Goal: Task Accomplishment & Management: Use online tool/utility

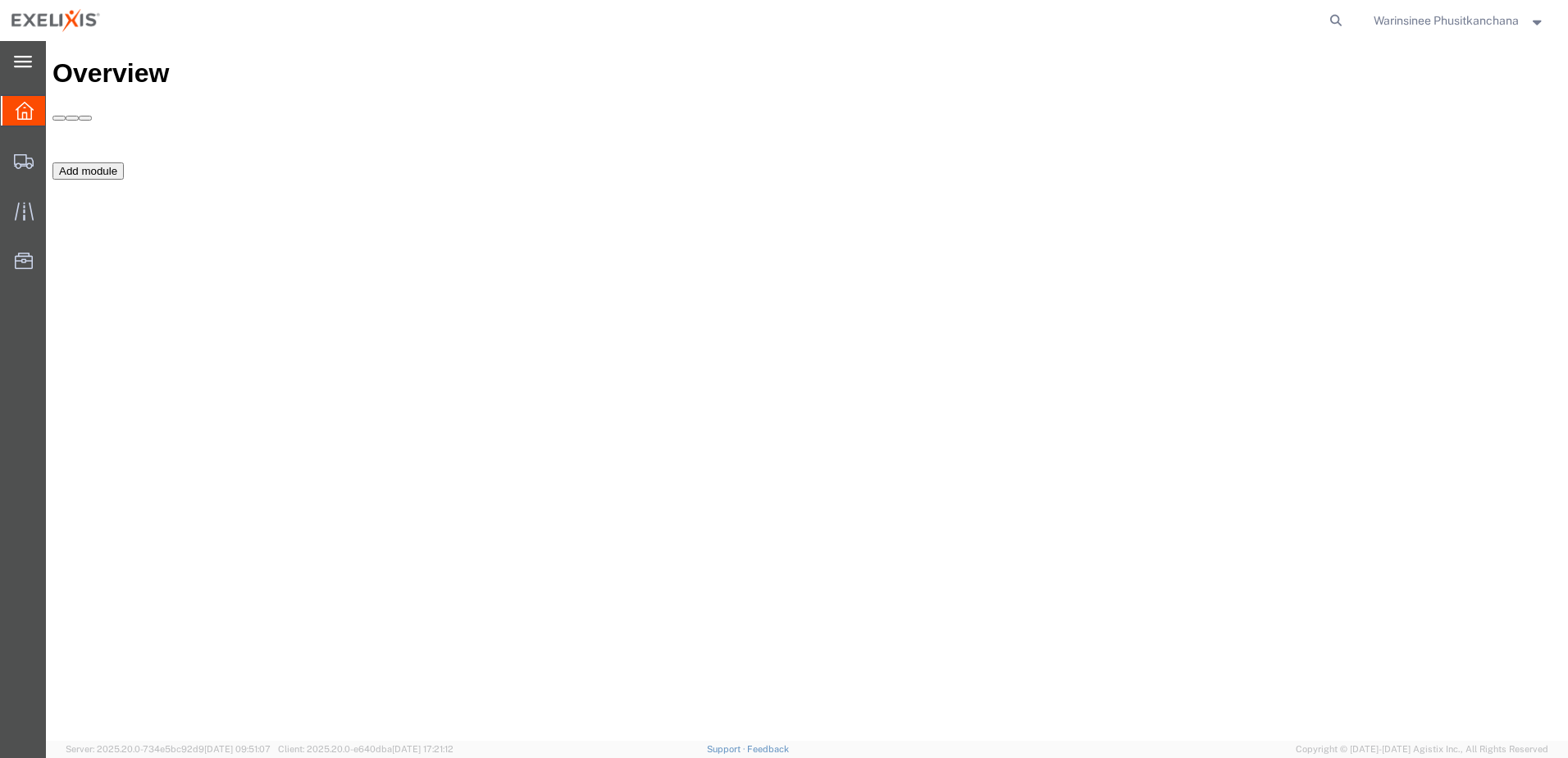
click at [23, 60] on icon at bounding box center [23, 62] width 18 height 12
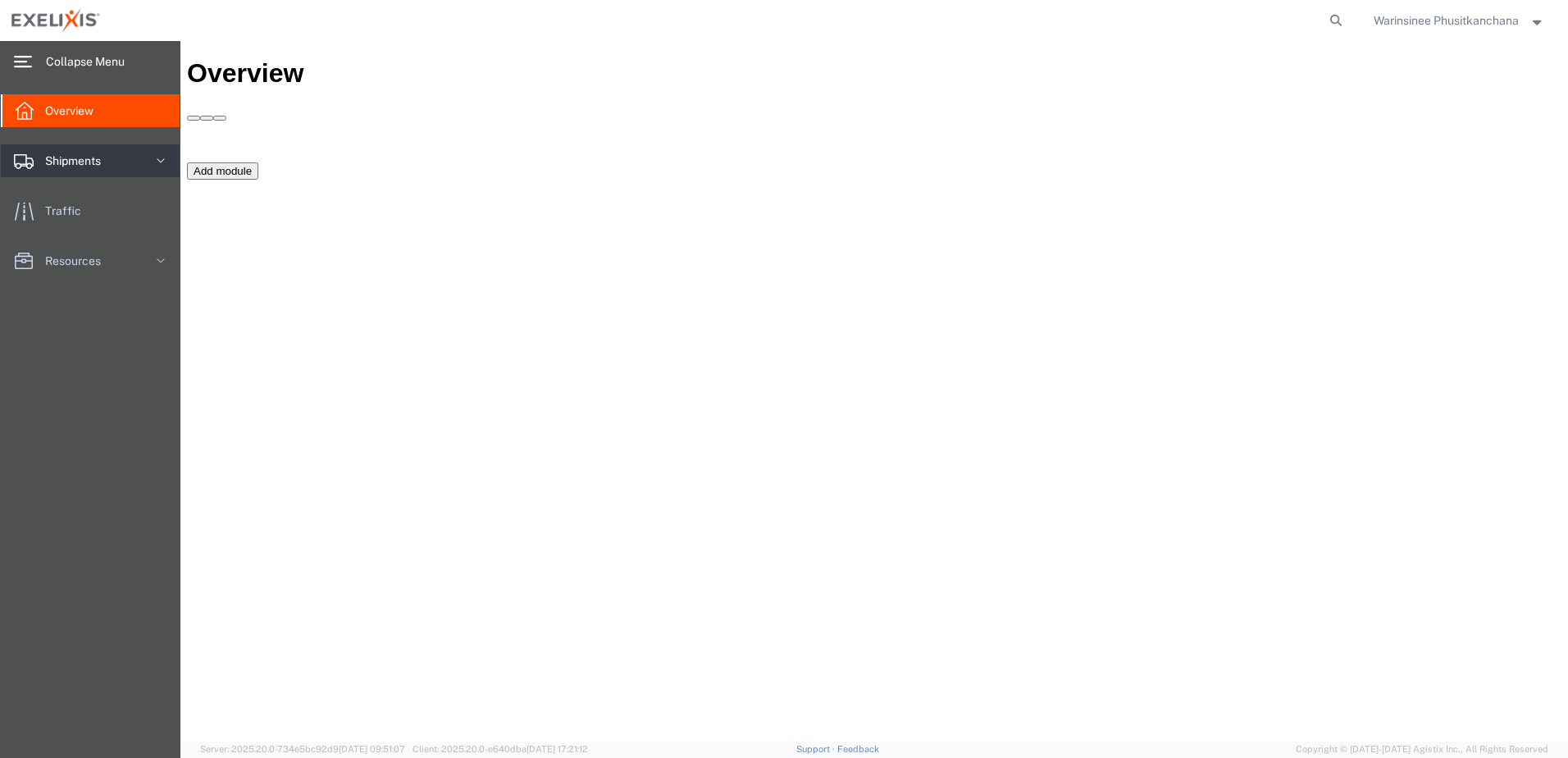
click at [154, 159] on icon at bounding box center [160, 161] width 17 height 17
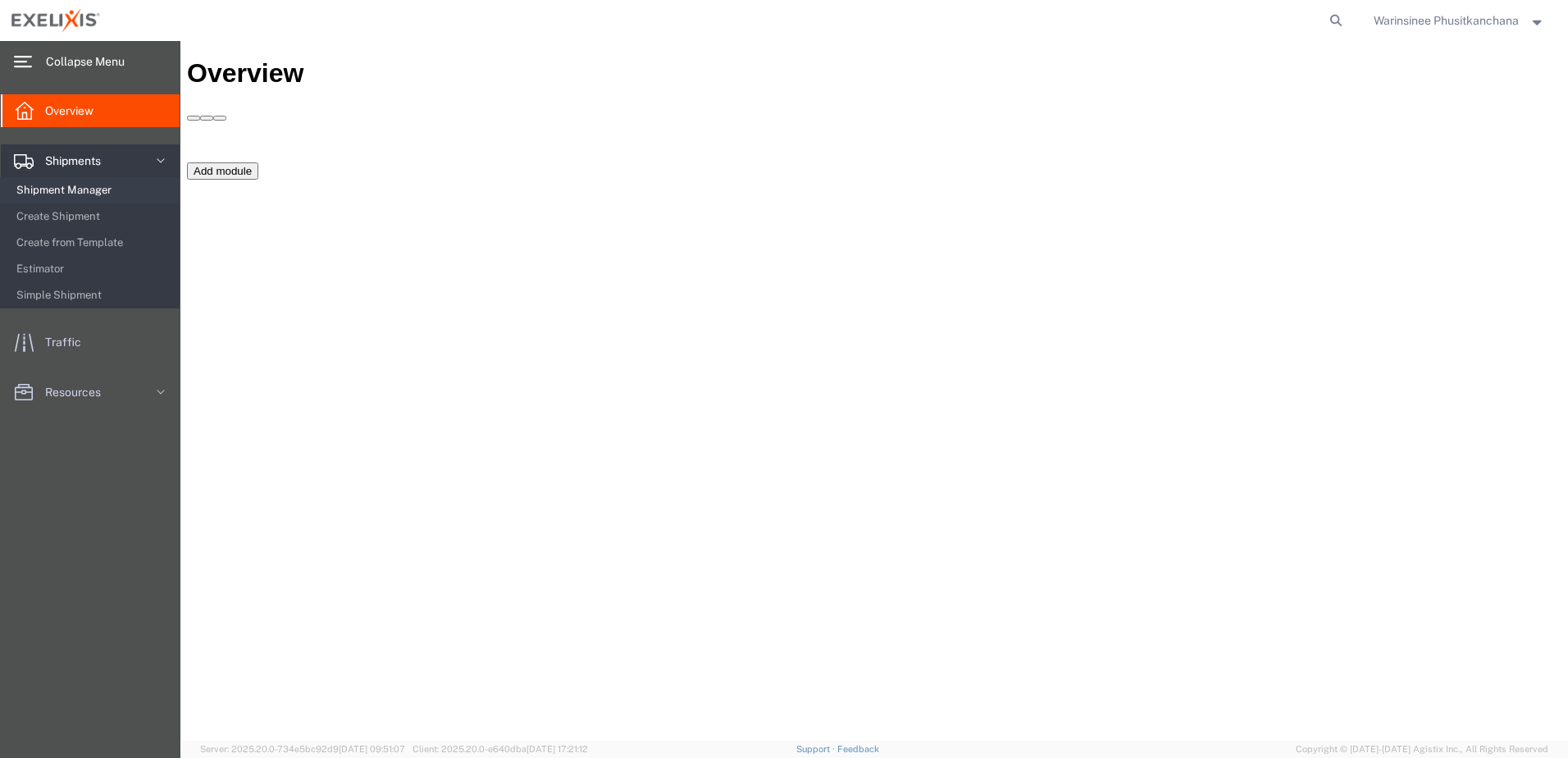
click at [85, 186] on span "Shipment Manager" at bounding box center [92, 190] width 152 height 32
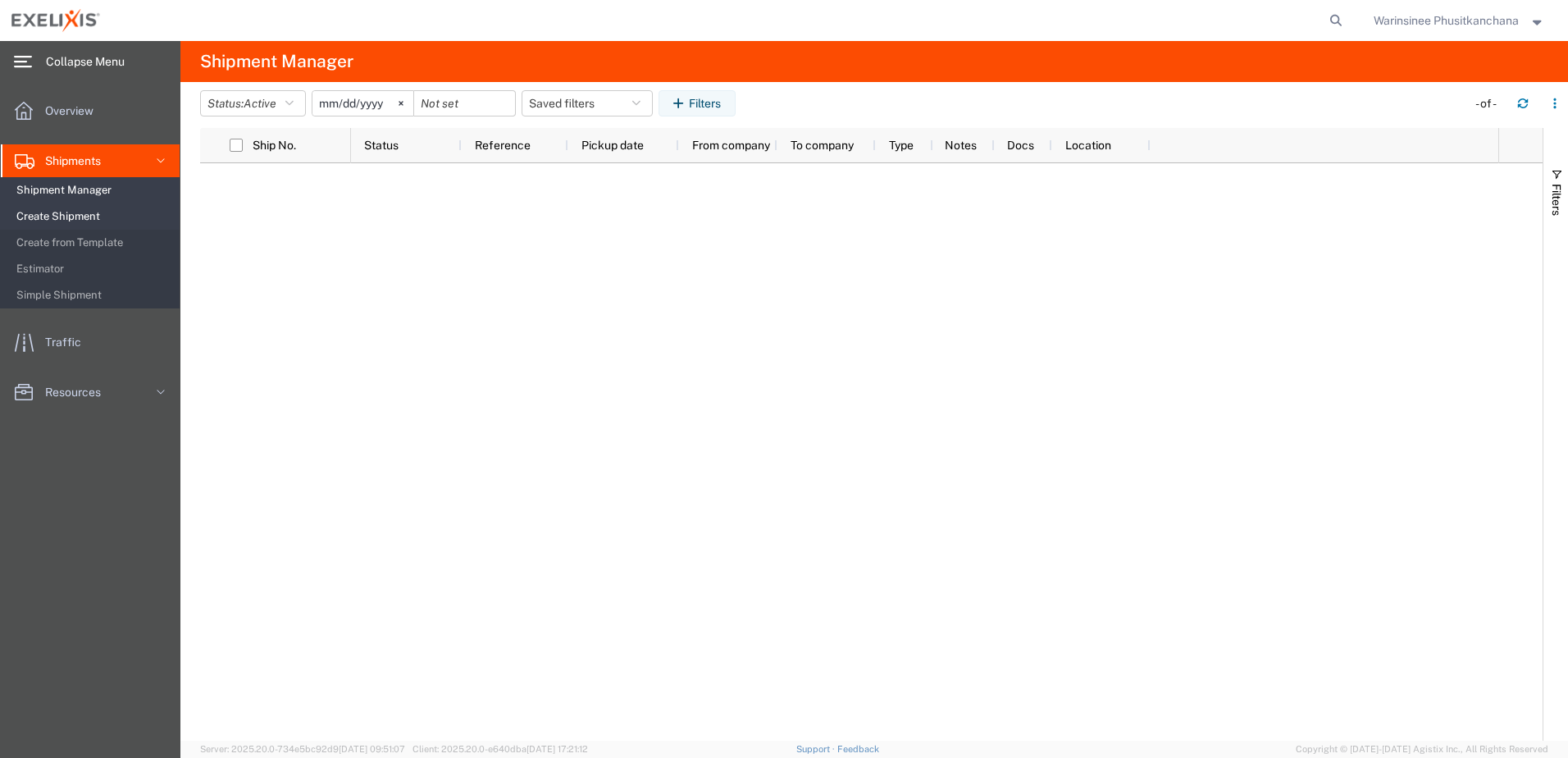
click at [79, 213] on span "Create Shipment" at bounding box center [92, 216] width 152 height 32
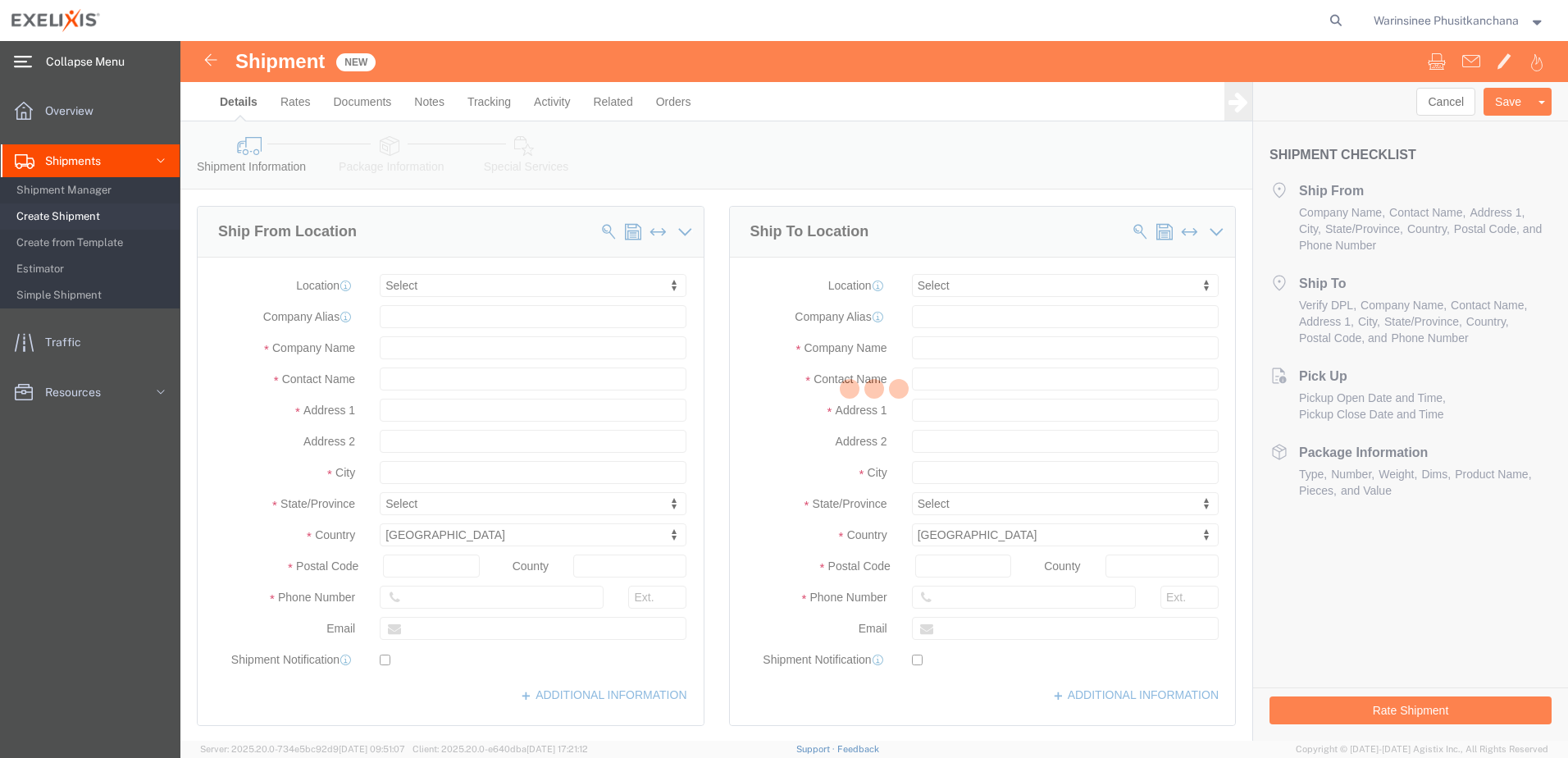
select select
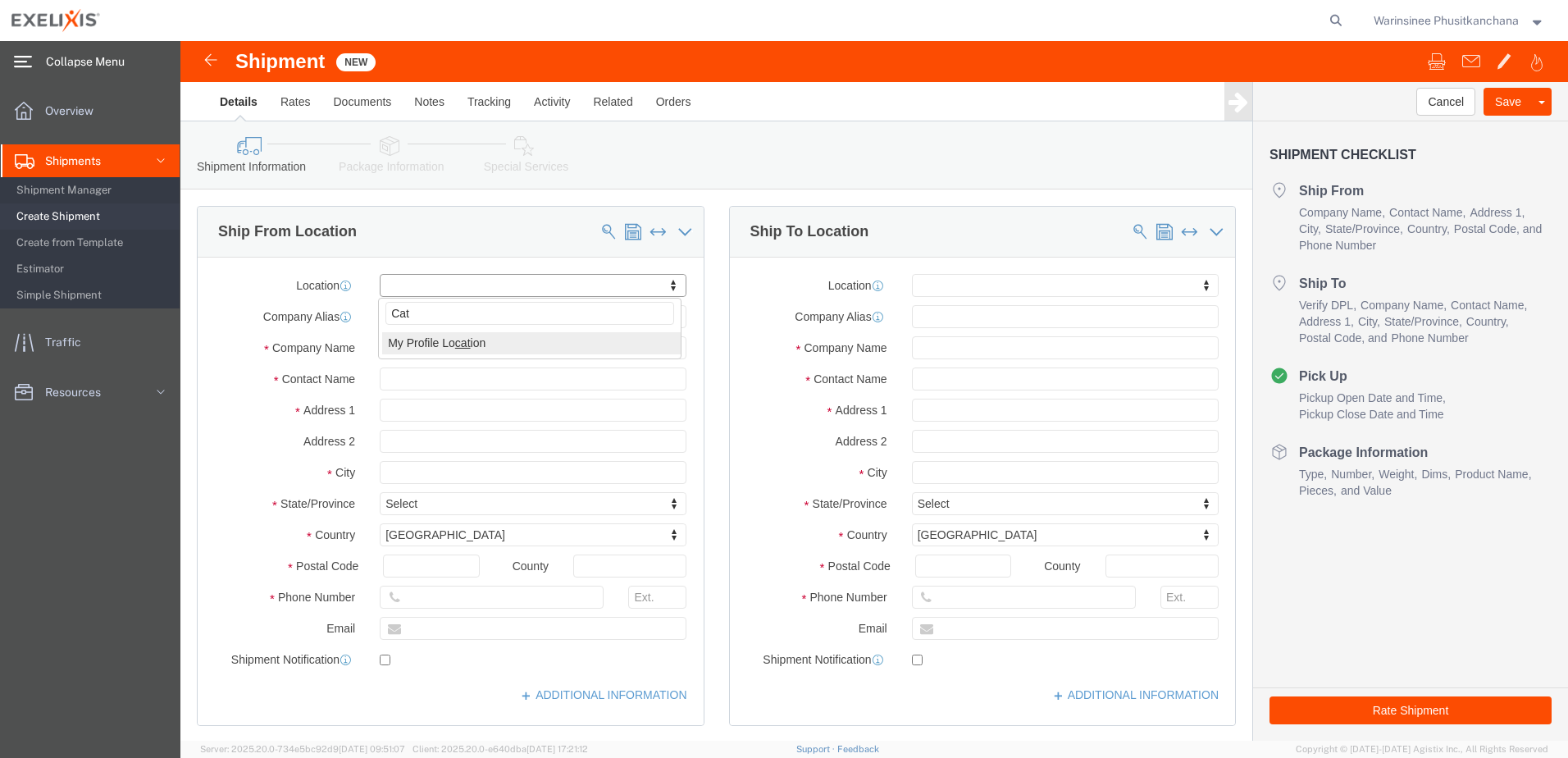
type input "Cata"
click at [67, 243] on span "Create from Template" at bounding box center [92, 242] width 152 height 32
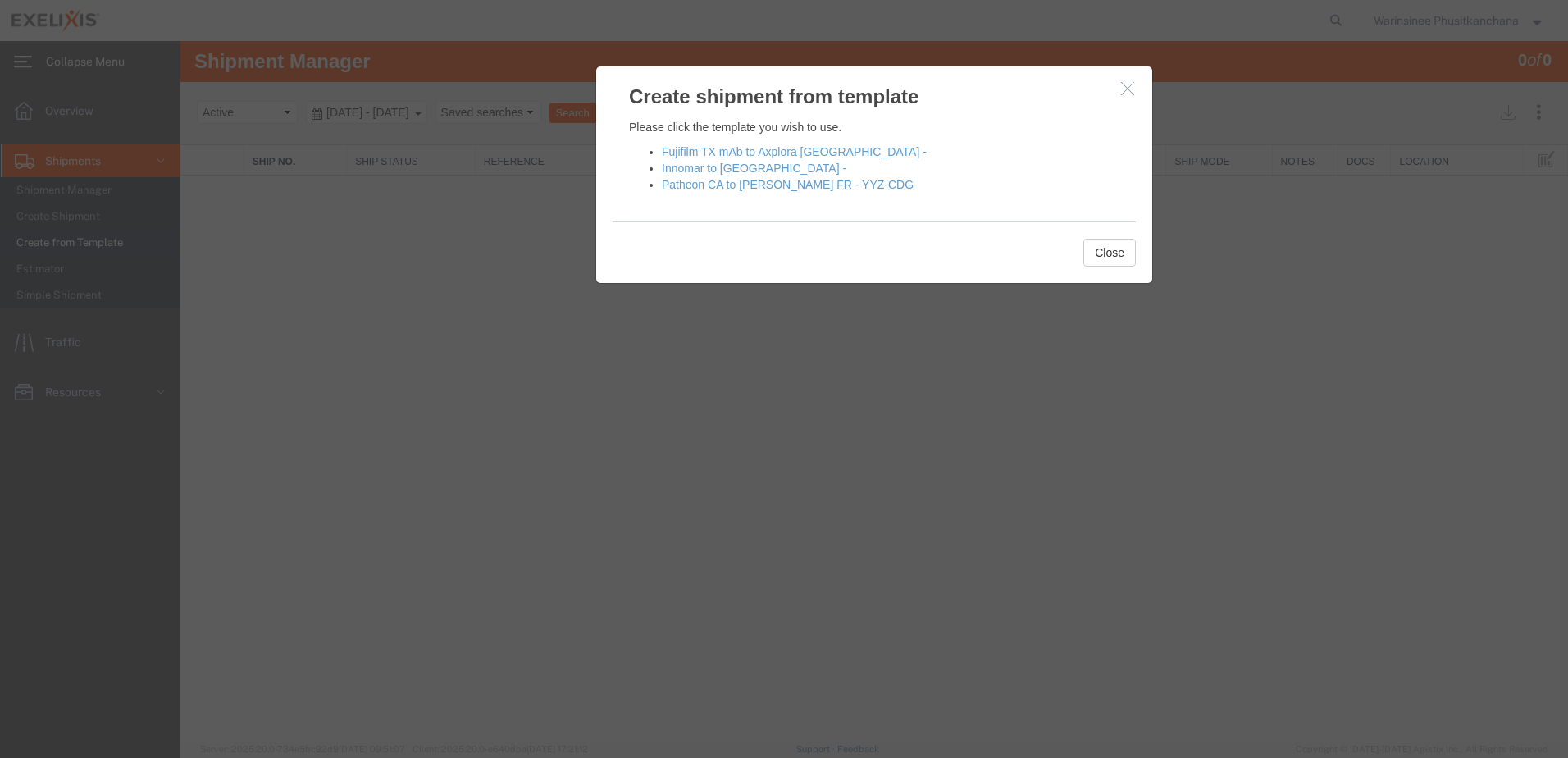
click at [1129, 87] on icon "button" at bounding box center [1128, 89] width 13 height 14
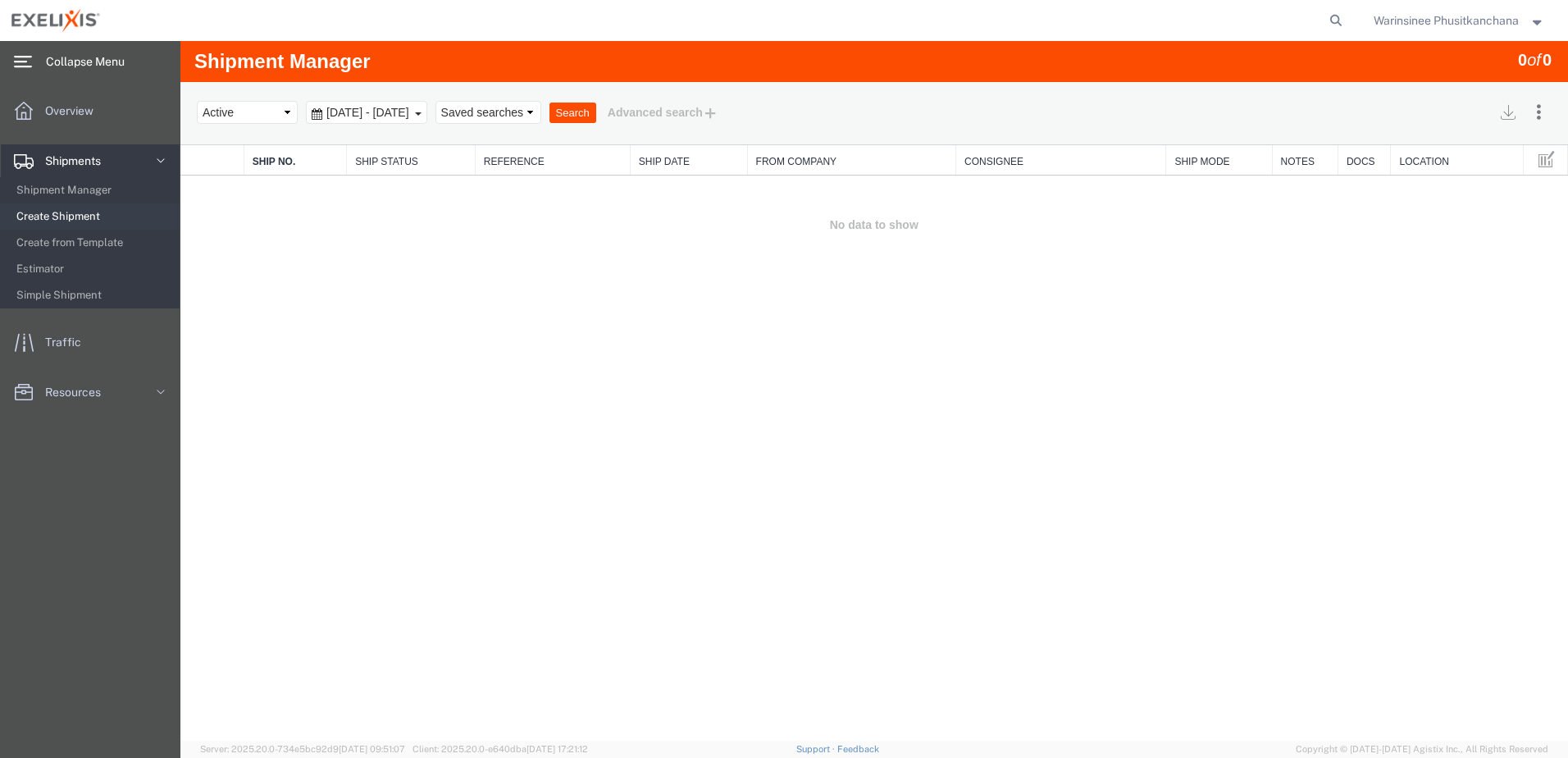
click at [69, 213] on span "Create Shipment" at bounding box center [92, 216] width 152 height 32
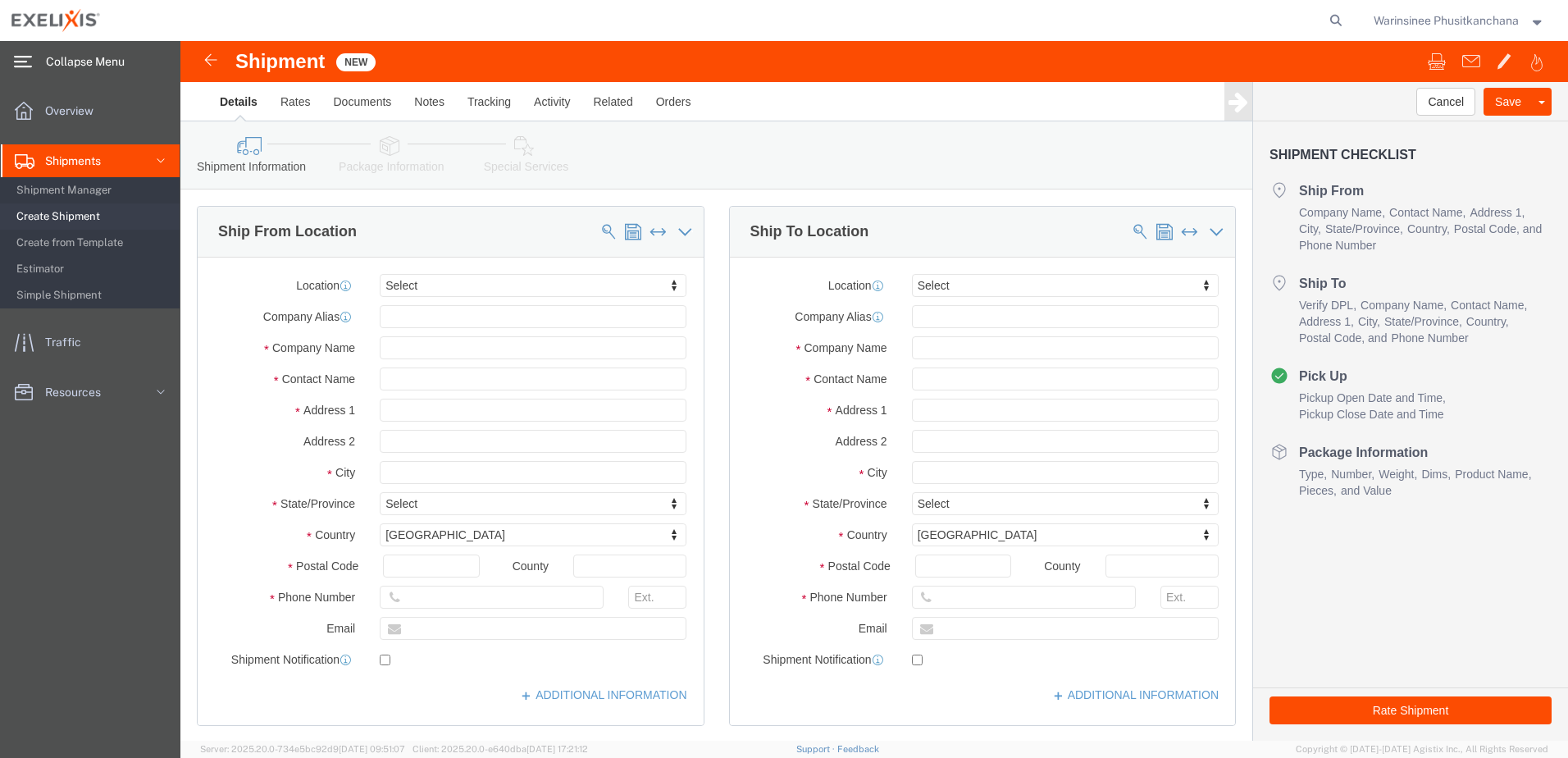
click label "Location"
click icon
click div "Ship From Location"
click at [76, 102] on span "Overview" at bounding box center [75, 111] width 60 height 32
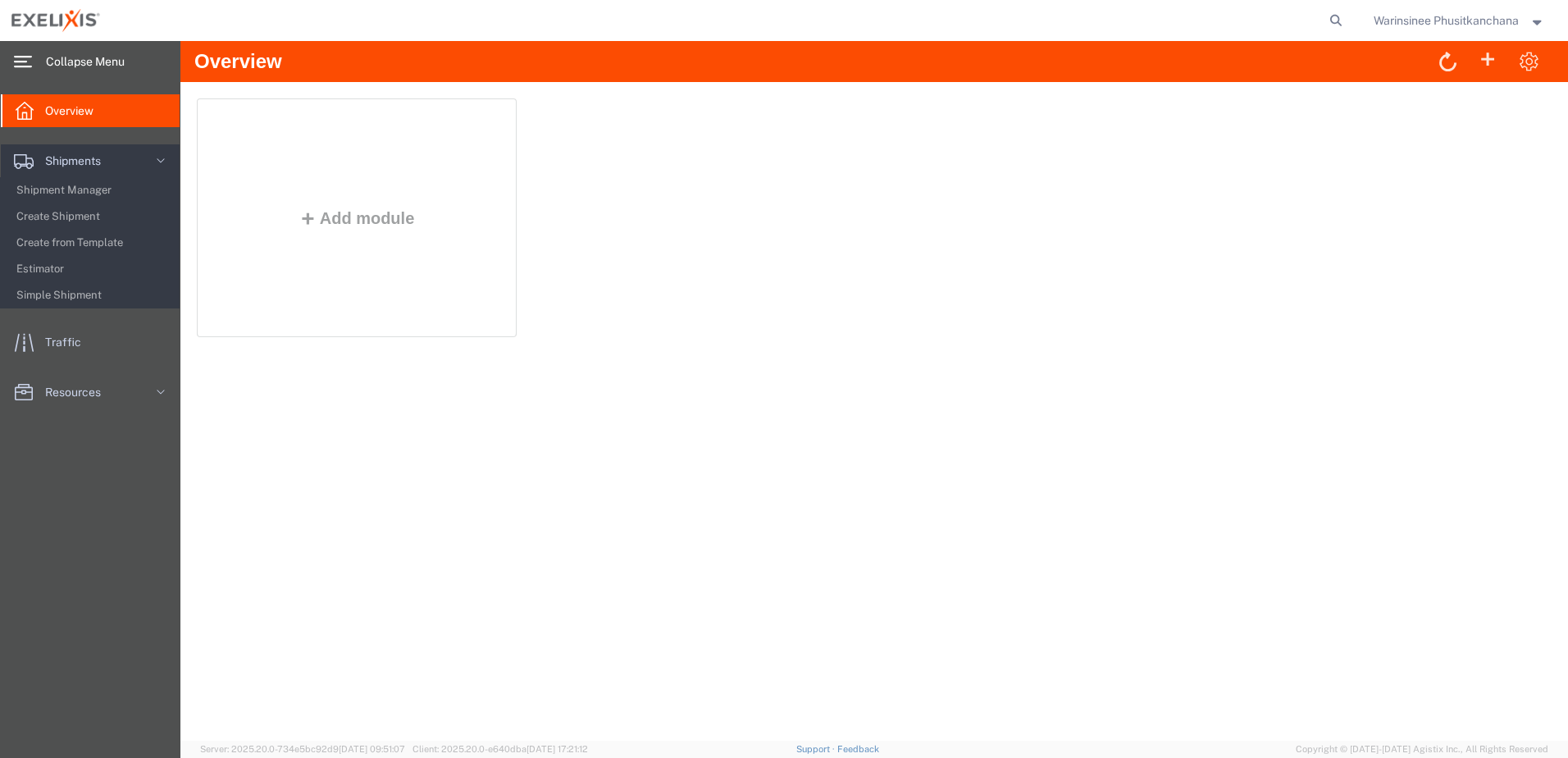
drag, startPoint x: 55, startPoint y: 412, endPoint x: 61, endPoint y: 423, distance: 12.5
click at [56, 430] on div "Overview Shipments Shipment Manager Create Shipment Create from Template Estima…" at bounding box center [90, 260] width 181 height 354
click at [61, 421] on ul "Overview Shipments Shipment Manager Create Shipment Create from Template Estima…" at bounding box center [90, 261] width 181 height 332
click at [47, 292] on span "Simple Shipment" at bounding box center [92, 295] width 152 height 32
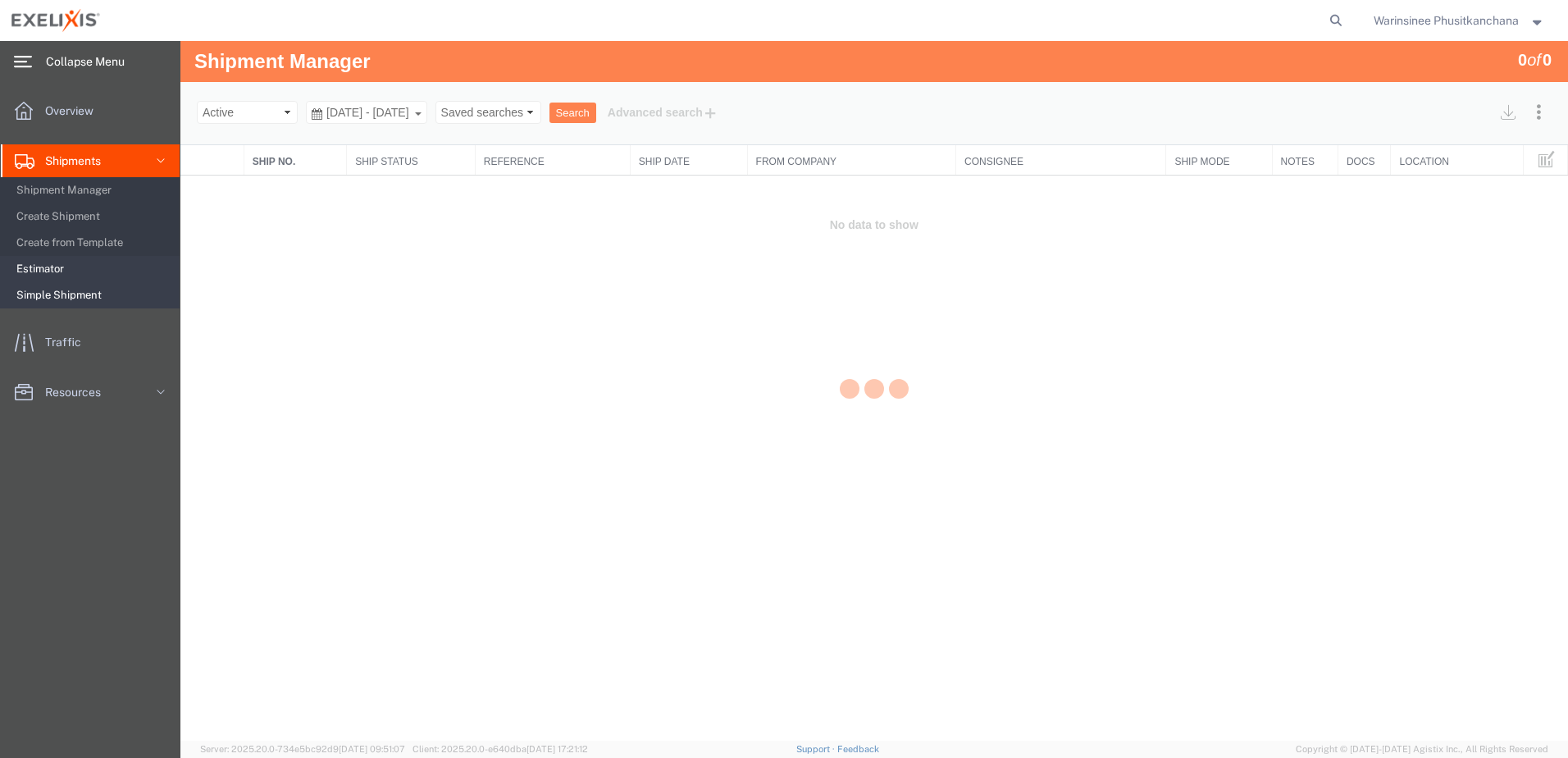
click at [46, 273] on span "Estimator" at bounding box center [92, 268] width 152 height 32
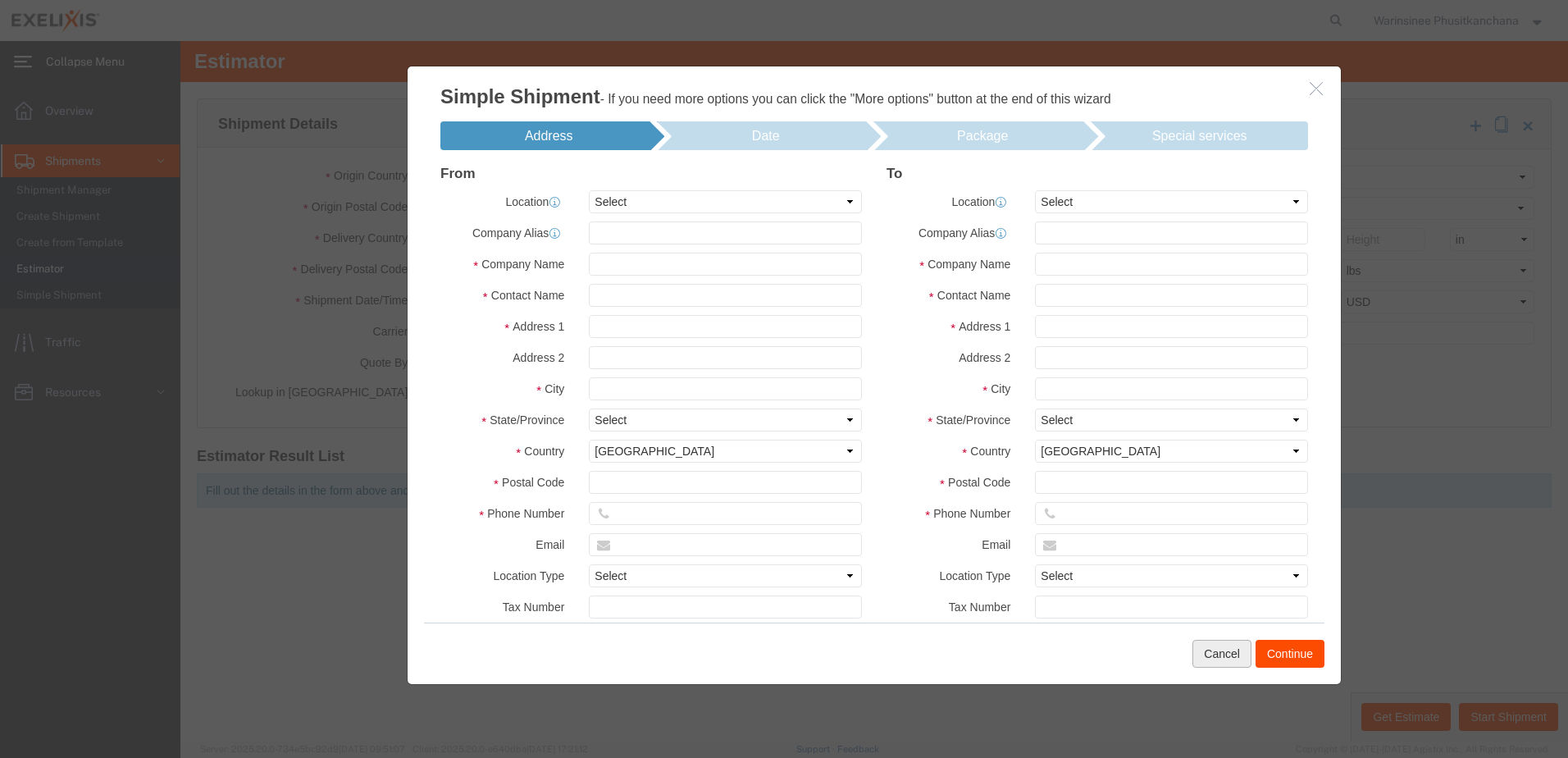
click at [1227, 649] on button "Cancel" at bounding box center [1222, 654] width 59 height 28
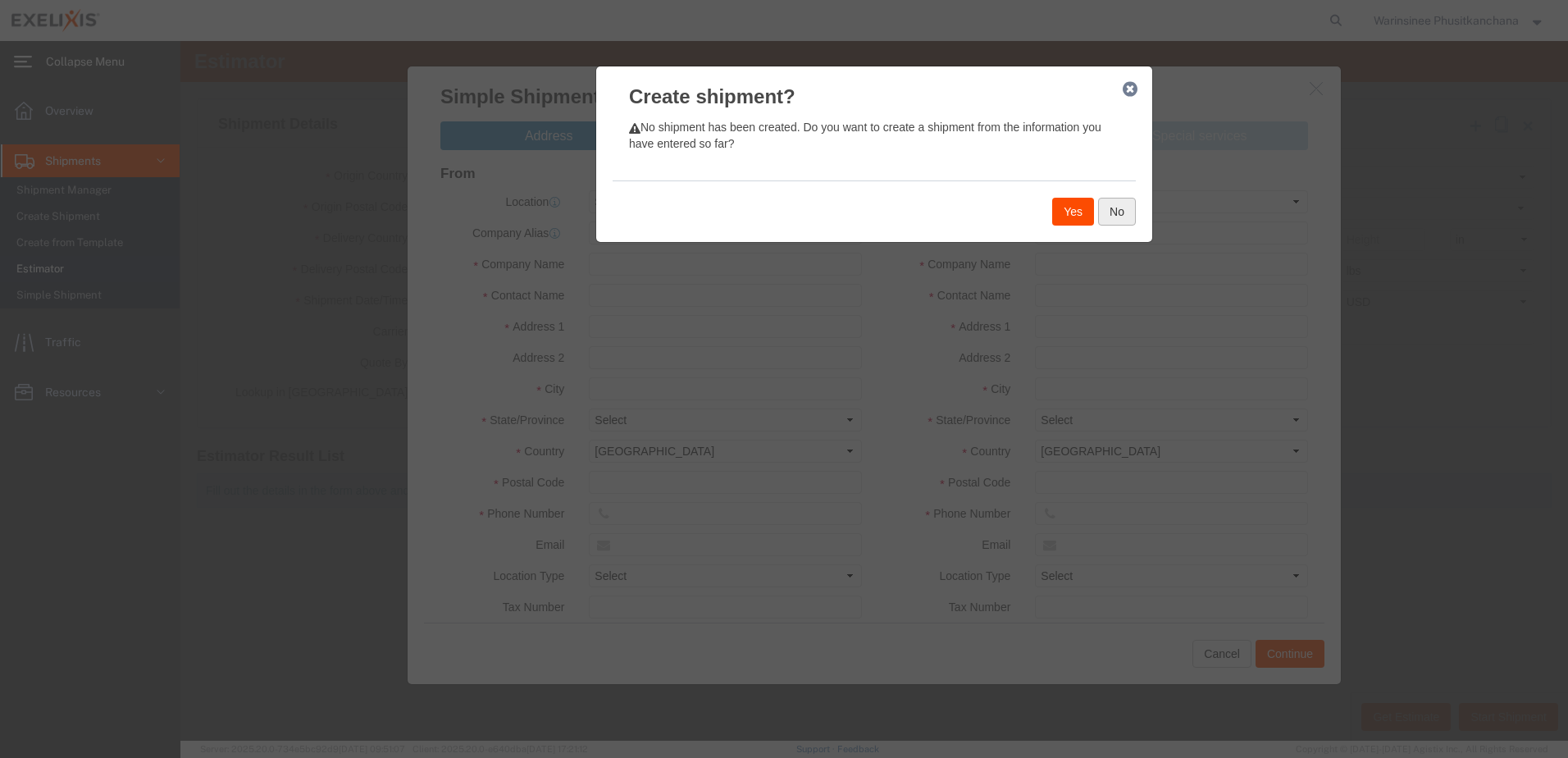
click at [1117, 208] on button "No" at bounding box center [1116, 211] width 38 height 28
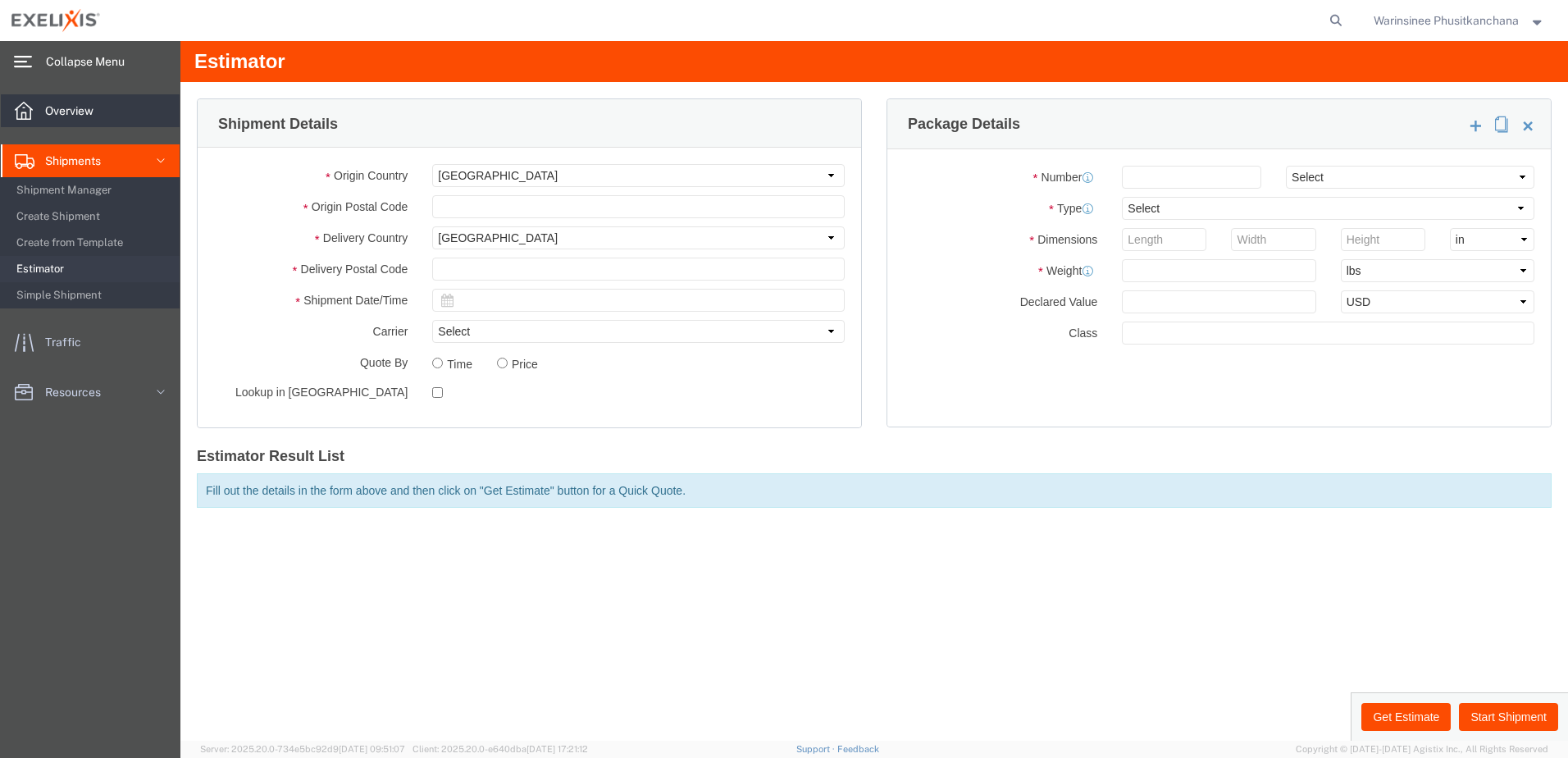
click at [76, 118] on span "Overview" at bounding box center [75, 111] width 60 height 32
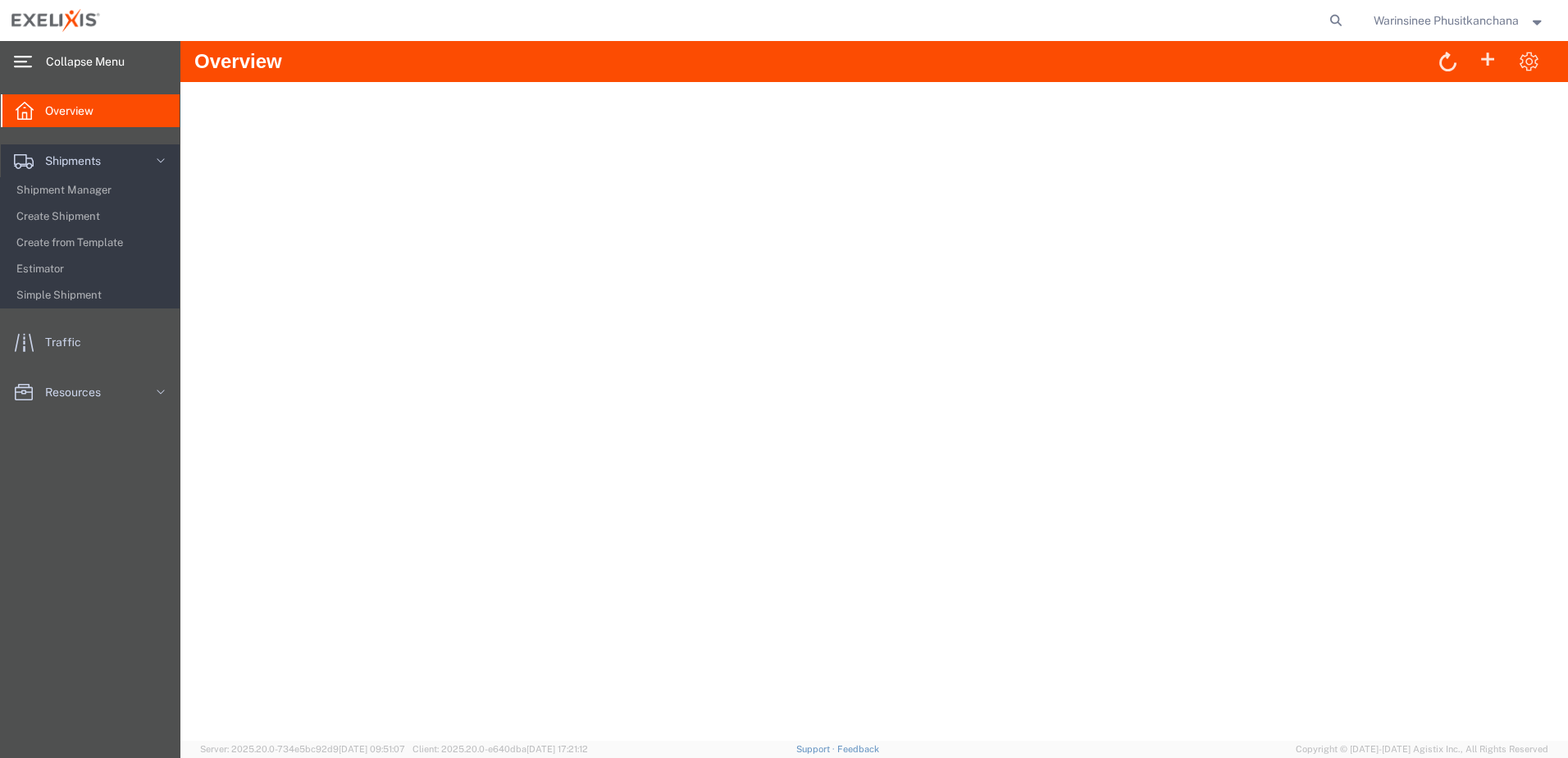
click at [38, 57] on div "main_menu Created with Sketch." at bounding box center [23, 61] width 46 height 41
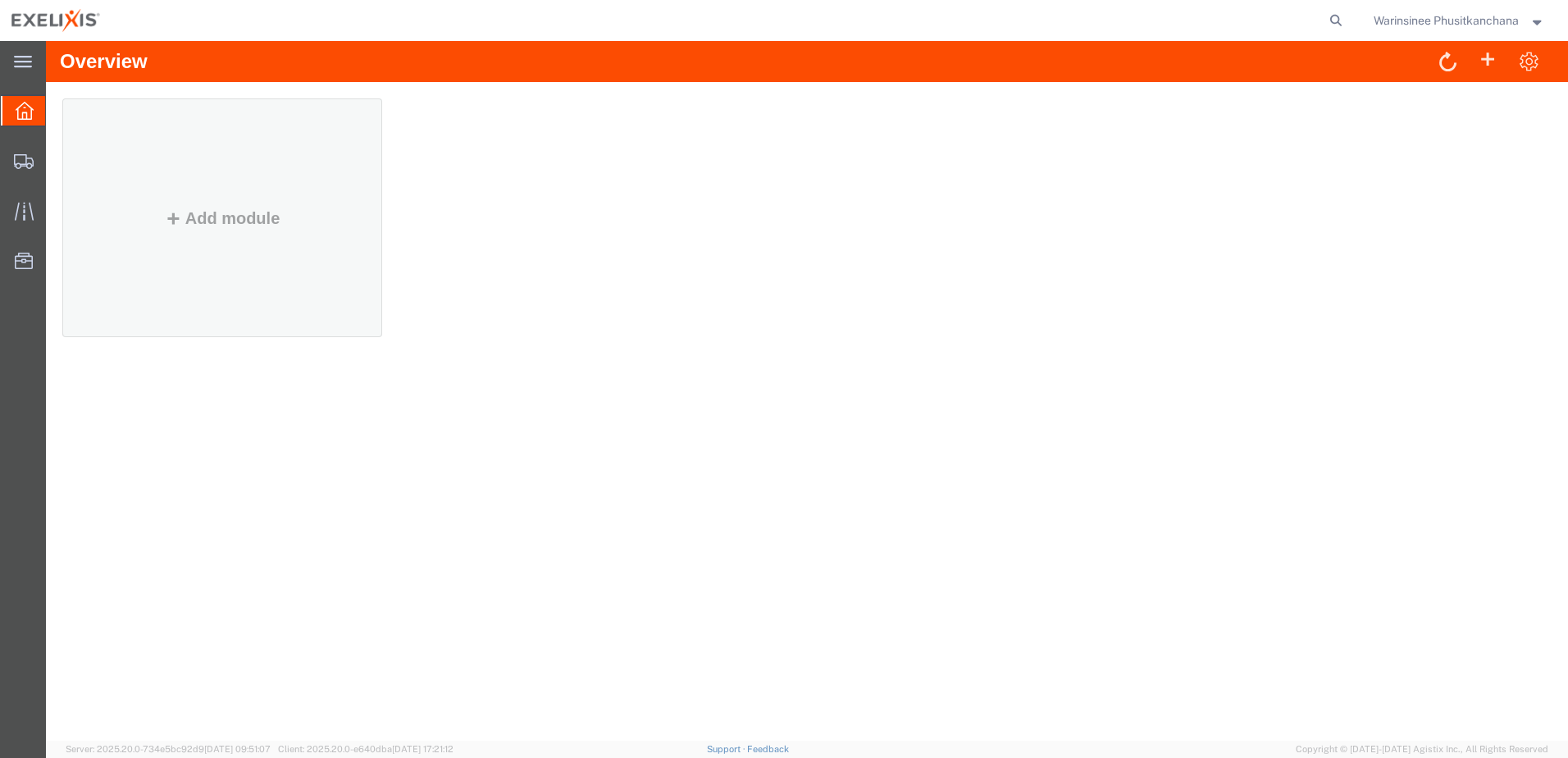
click at [260, 273] on div "Add module" at bounding box center [222, 234] width 294 height 189
click at [234, 219] on button "Add module" at bounding box center [222, 218] width 125 height 18
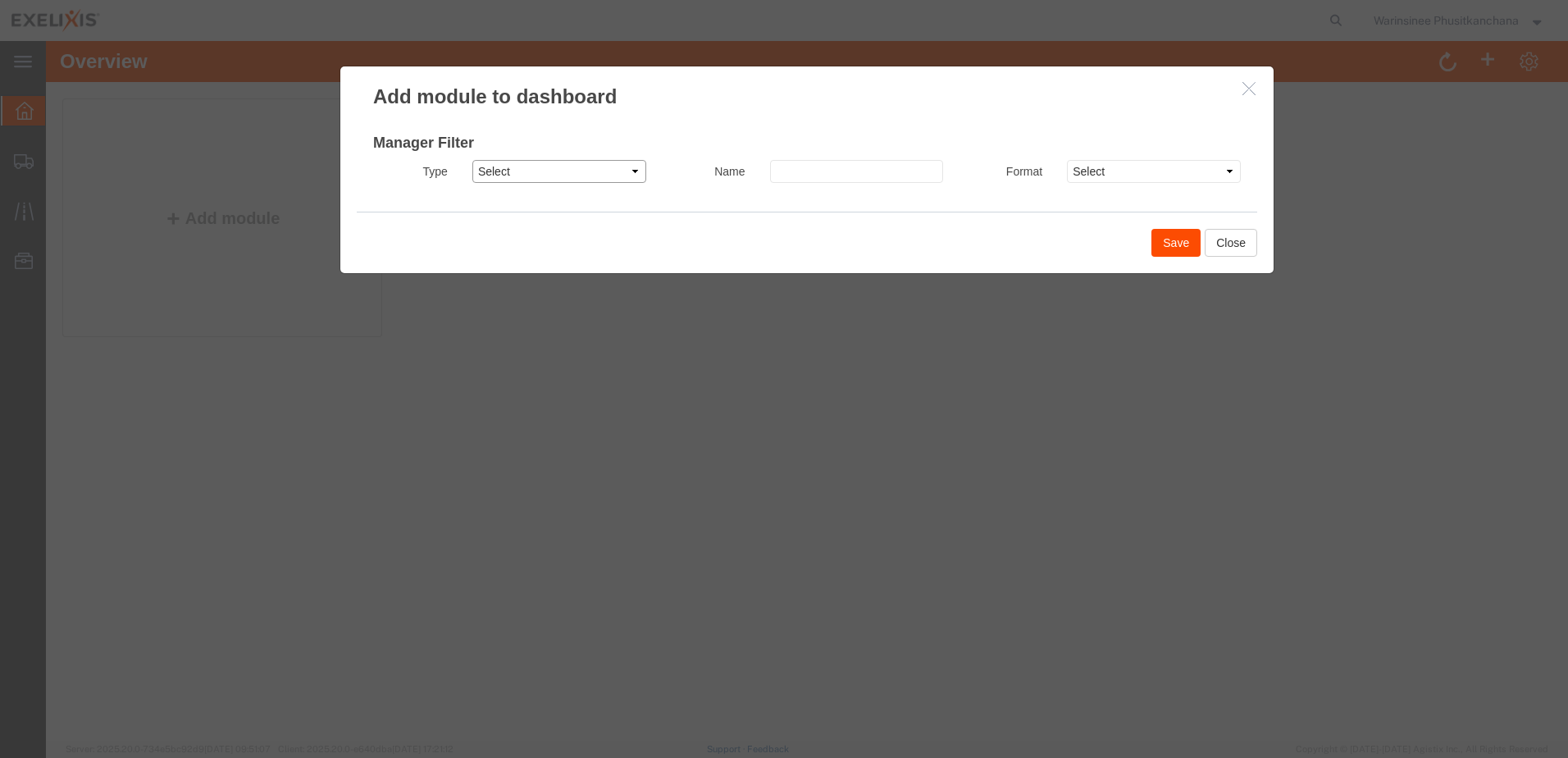
click at [637, 171] on select "Select Shipment Manager Traffic Manager Bid Monitor Order Manager" at bounding box center [559, 171] width 174 height 23
click at [638, 171] on select "Select Shipment Manager Traffic Manager Bid Monitor Order Manager" at bounding box center [559, 171] width 174 height 23
click at [1253, 90] on icon "button" at bounding box center [1249, 89] width 13 height 14
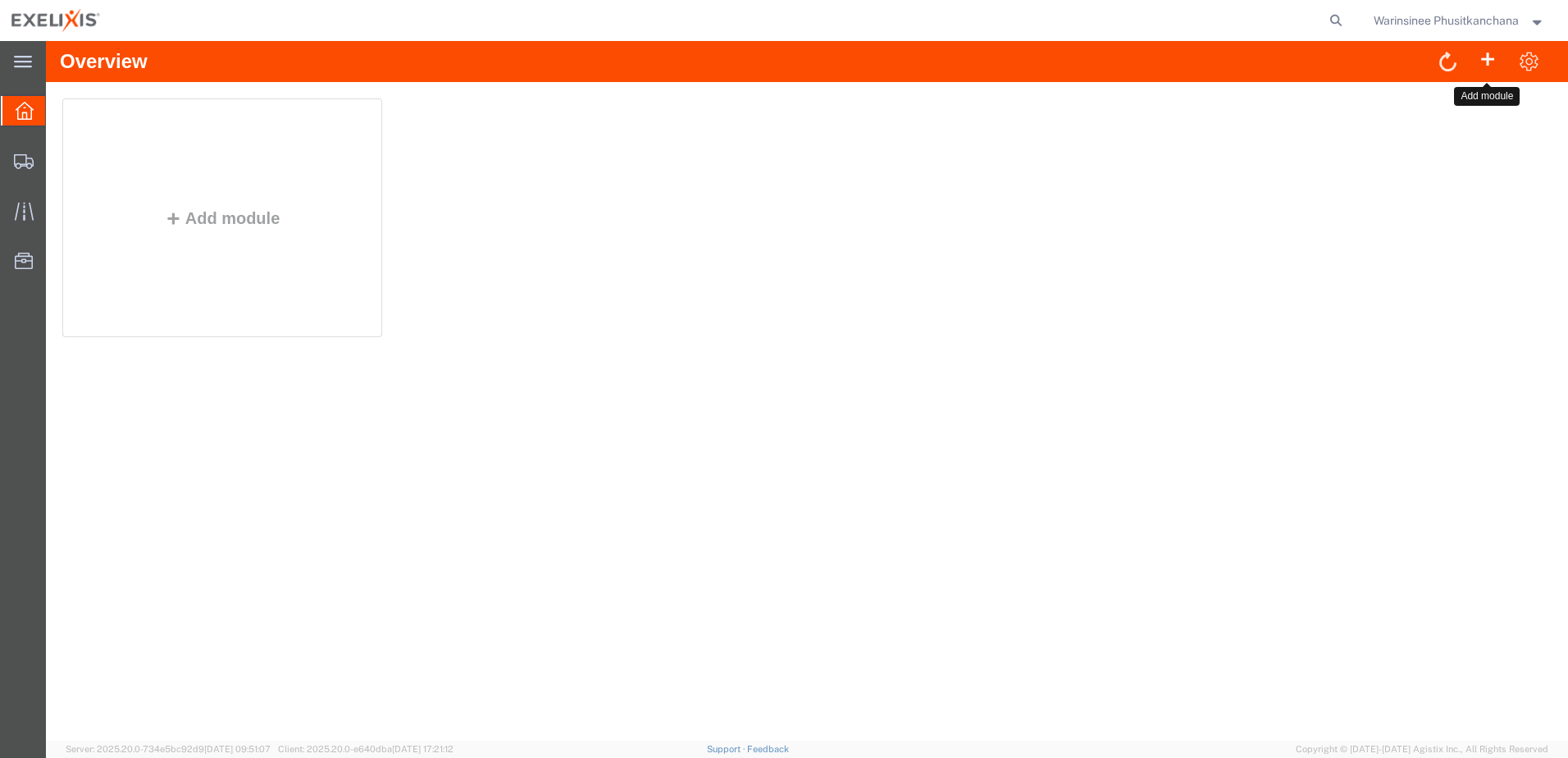
click at [1485, 68] on span at bounding box center [1487, 58] width 19 height 21
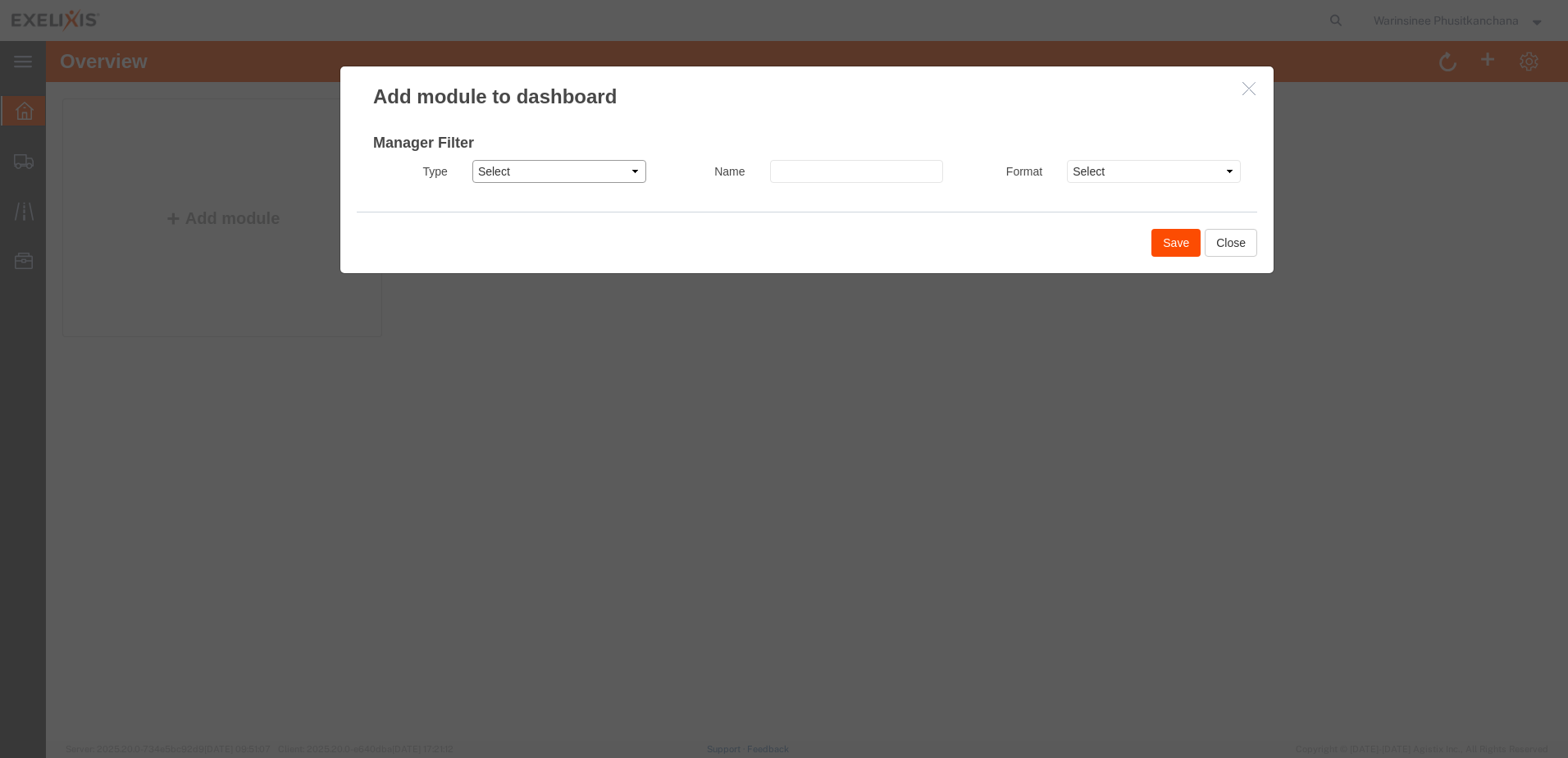
click at [630, 173] on select "Select Shipment Manager Traffic Manager Bid Monitor Order Manager" at bounding box center [559, 171] width 174 height 23
click at [1479, 197] on div at bounding box center [807, 391] width 1522 height 700
click at [1500, 111] on div at bounding box center [807, 391] width 1522 height 700
click at [1257, 235] on button "Close" at bounding box center [1231, 243] width 53 height 28
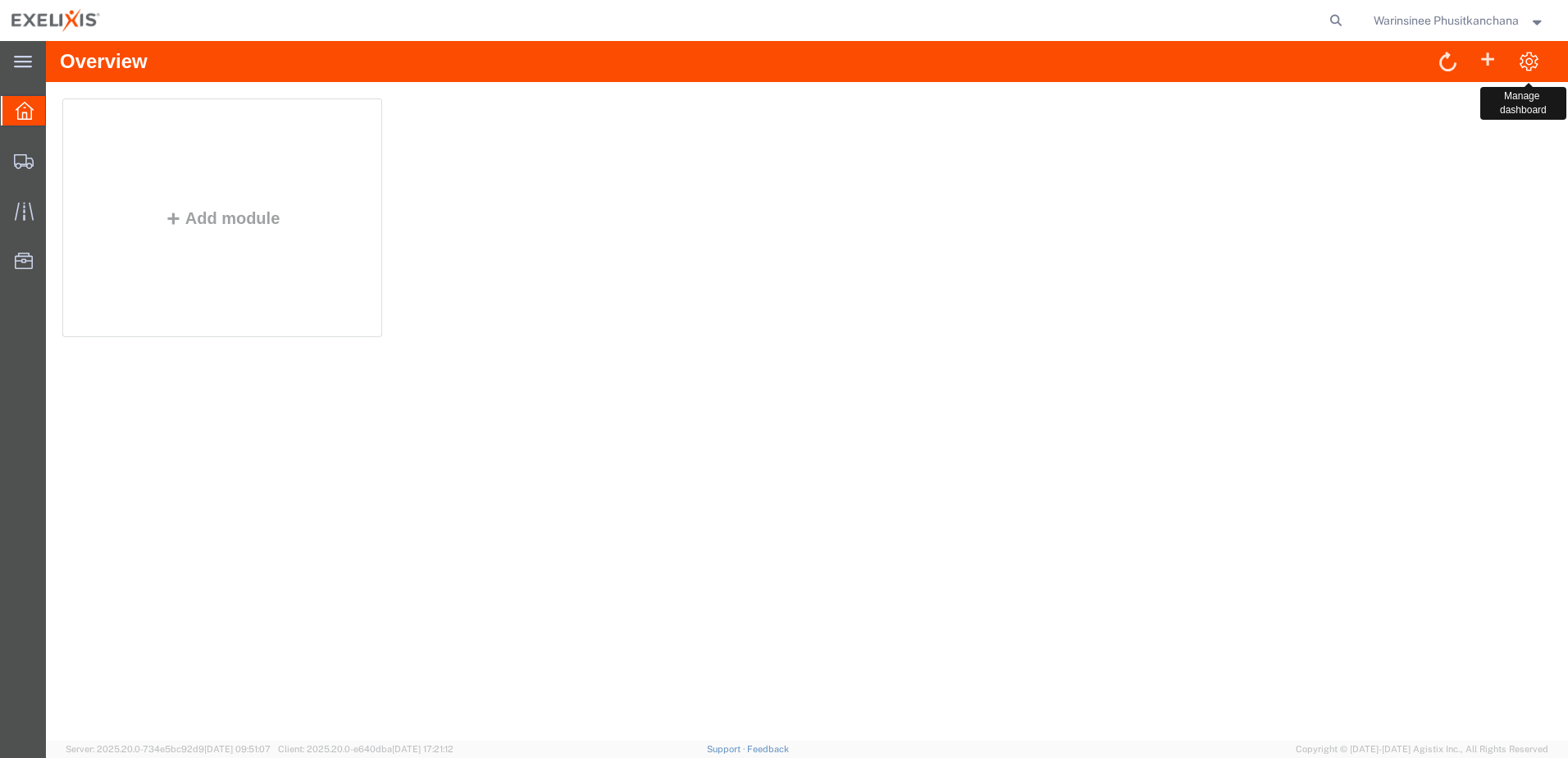
click at [1531, 66] on span at bounding box center [1529, 61] width 20 height 21
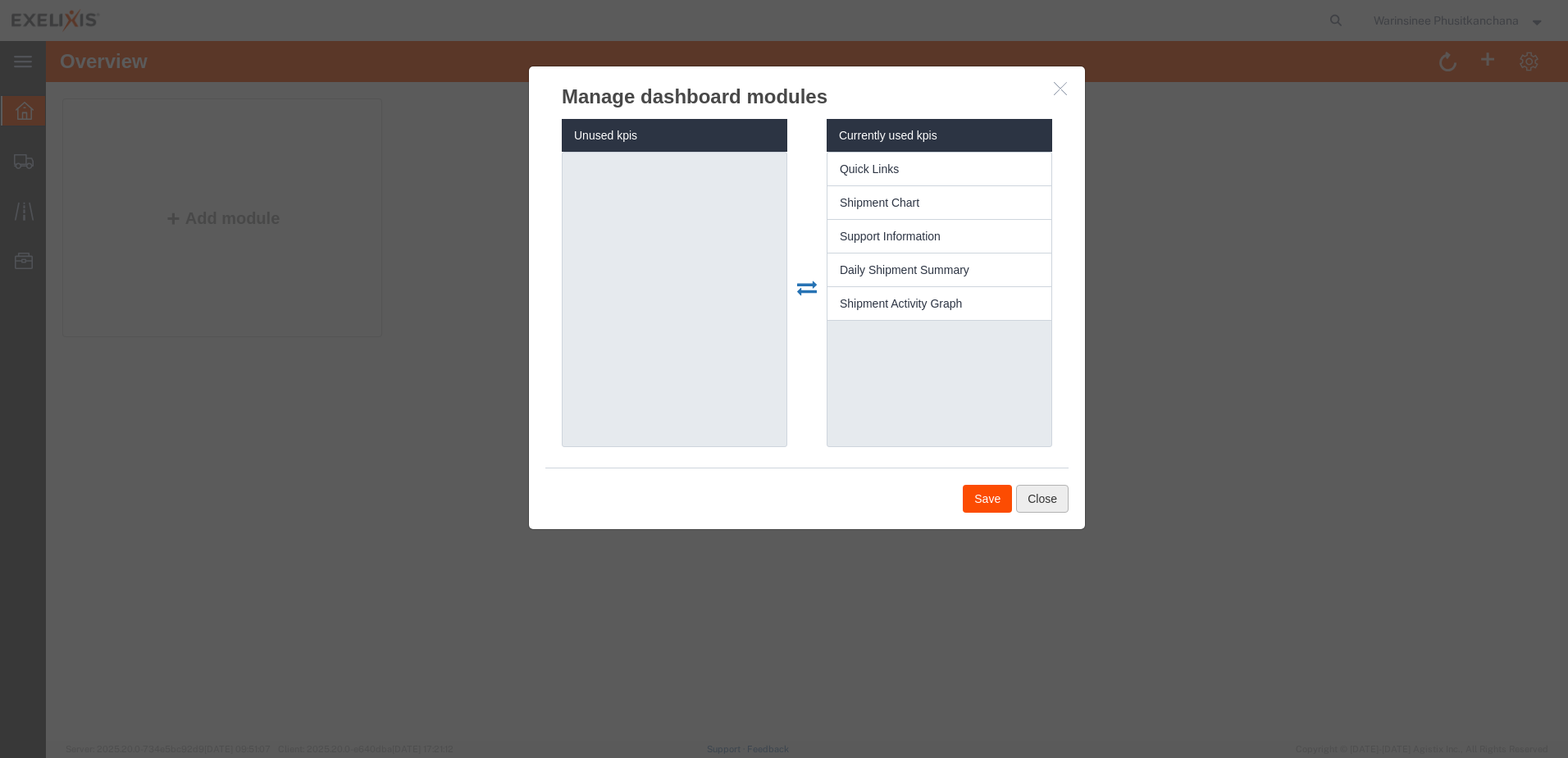
click at [1046, 504] on button "Close" at bounding box center [1043, 499] width 53 height 28
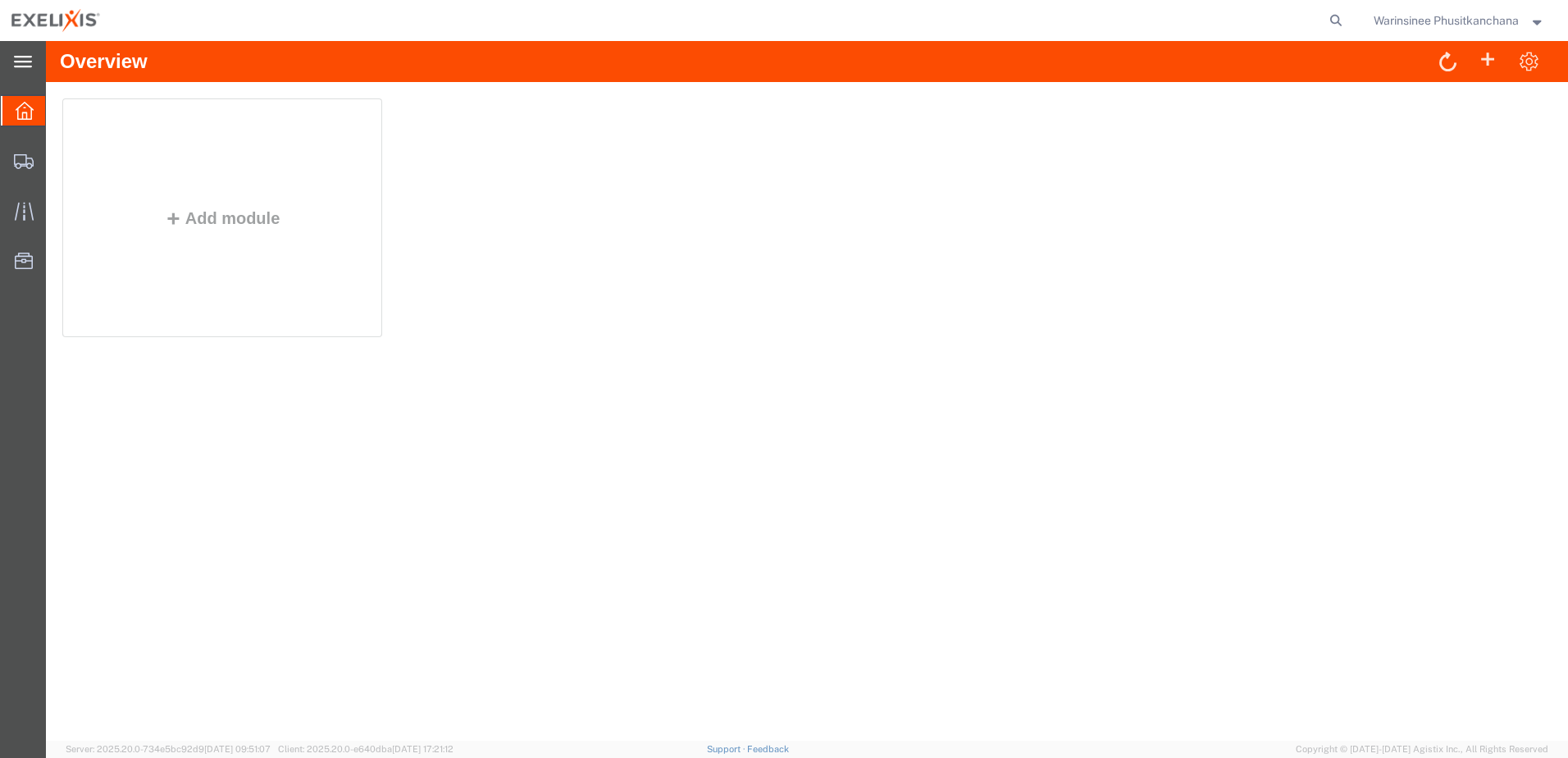
click at [25, 51] on div "main_menu Created with Sketch." at bounding box center [23, 61] width 46 height 41
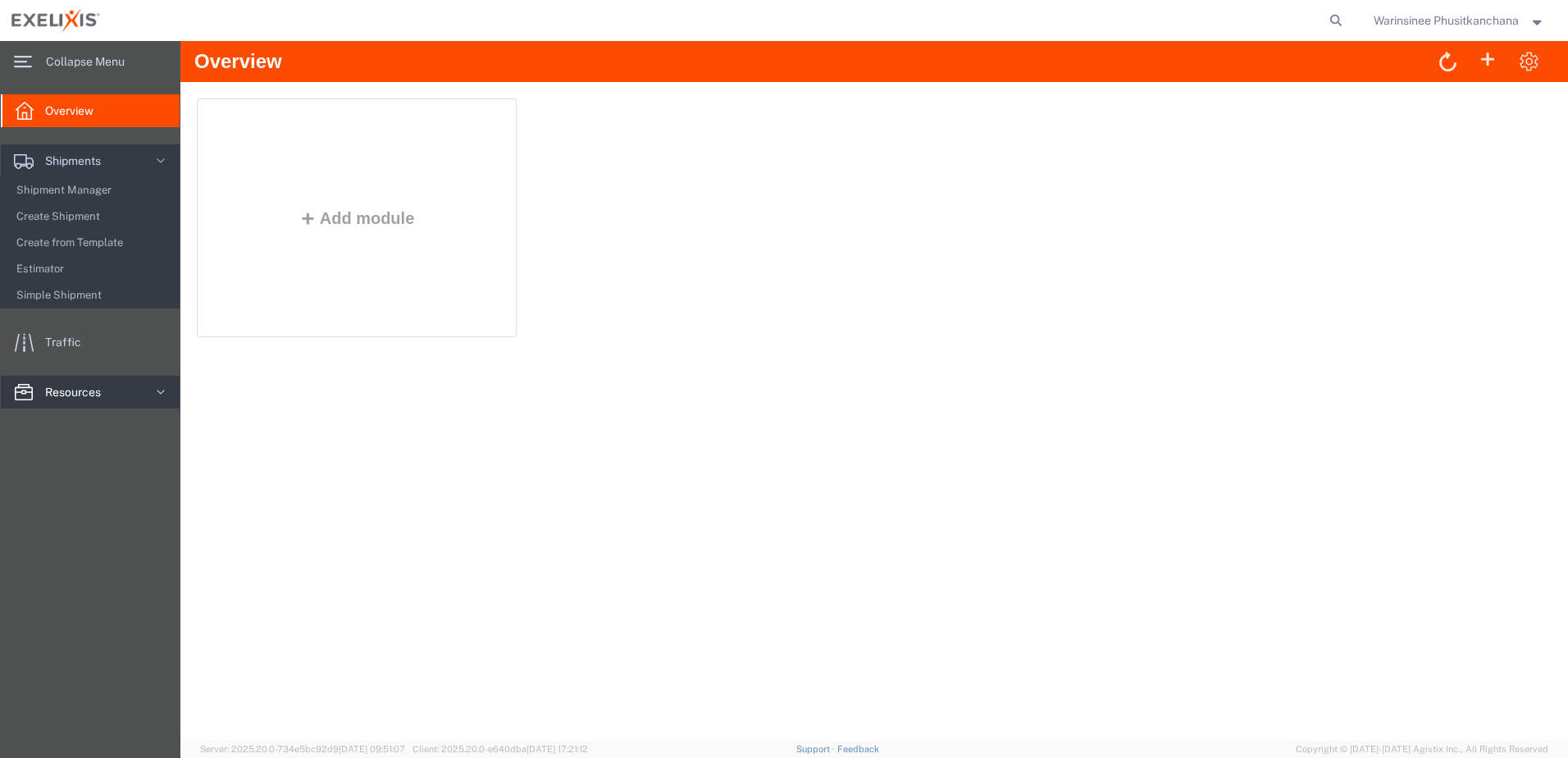
click at [165, 397] on icon at bounding box center [160, 392] width 17 height 17
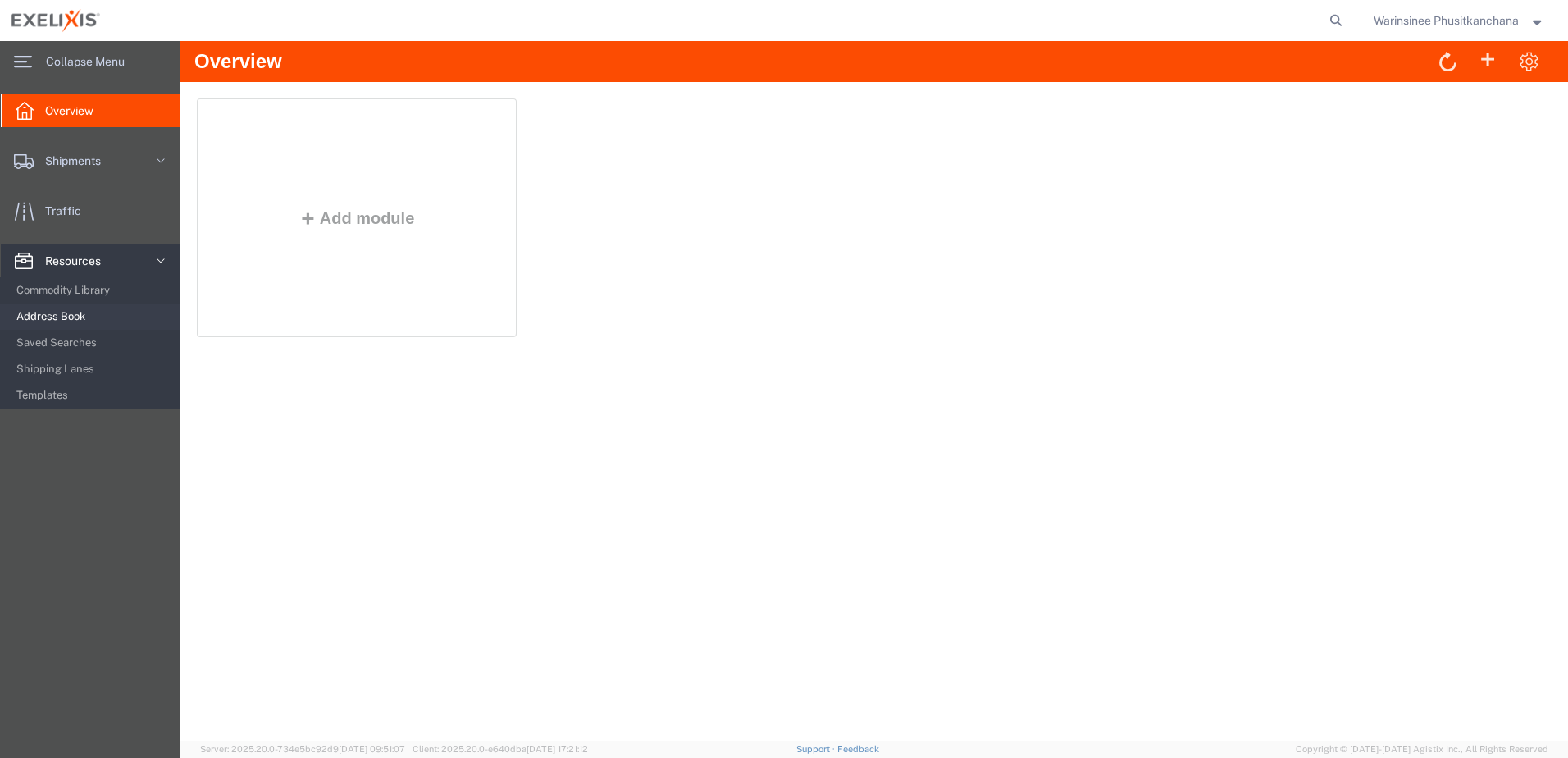
click at [63, 318] on span "Address Book" at bounding box center [92, 316] width 152 height 32
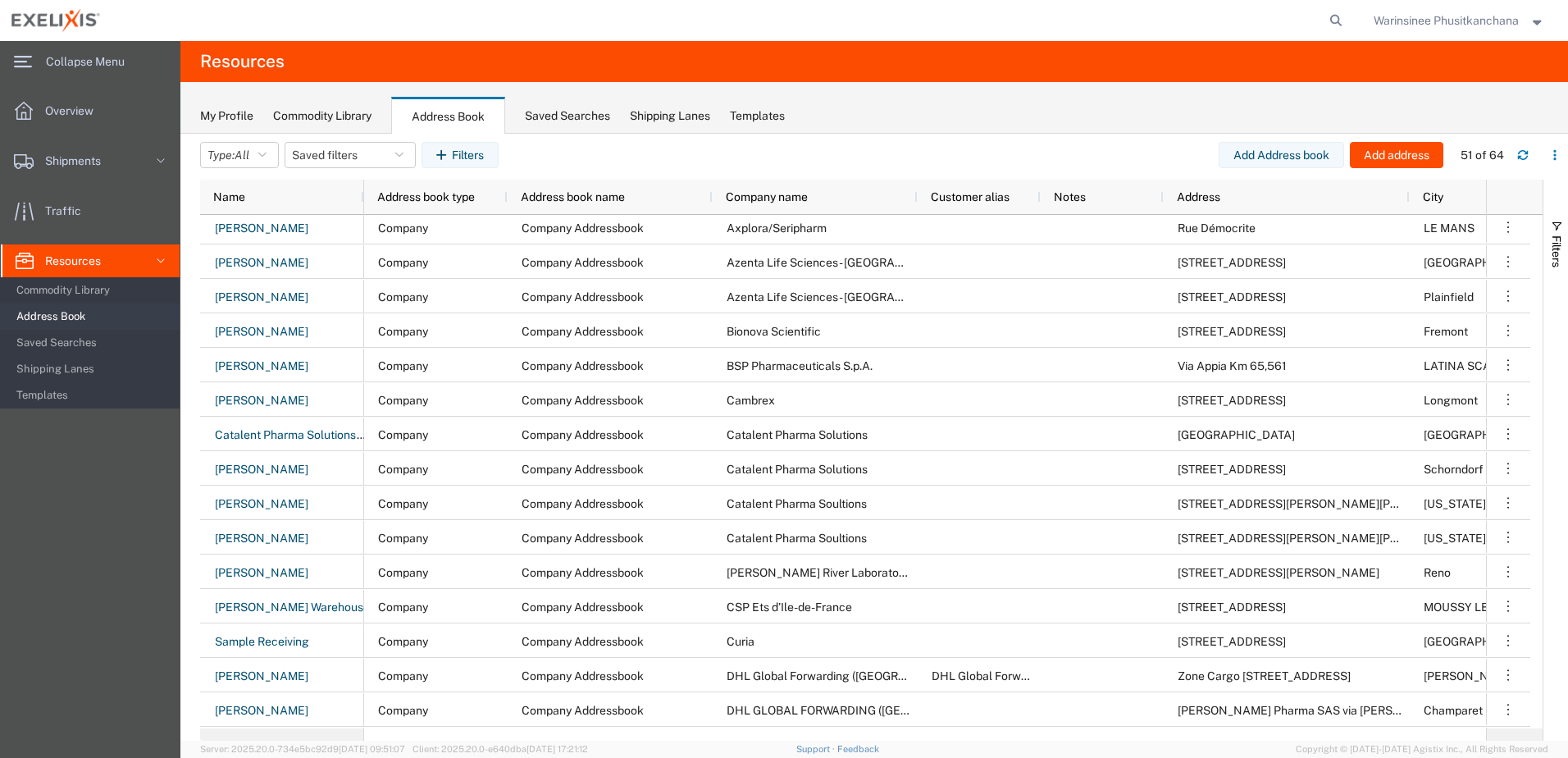
click at [762, 125] on div "My Profile Commodity Library Address Book Saved Searches Shipping Lanes Templat…" at bounding box center [874, 108] width 1388 height 52
click at [764, 117] on div "Templates" at bounding box center [757, 117] width 55 height 18
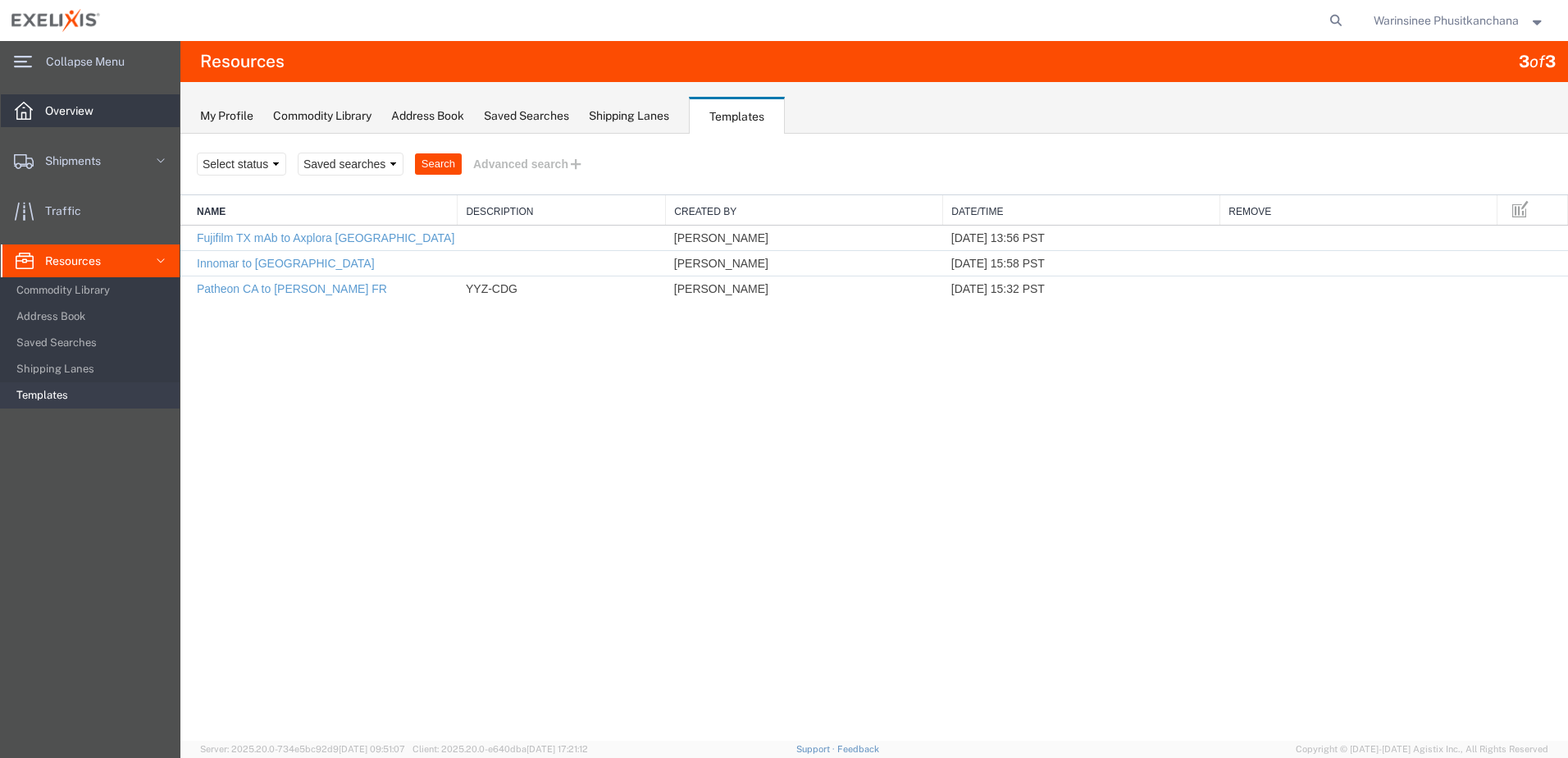
click at [82, 122] on span "Overview" at bounding box center [75, 111] width 60 height 32
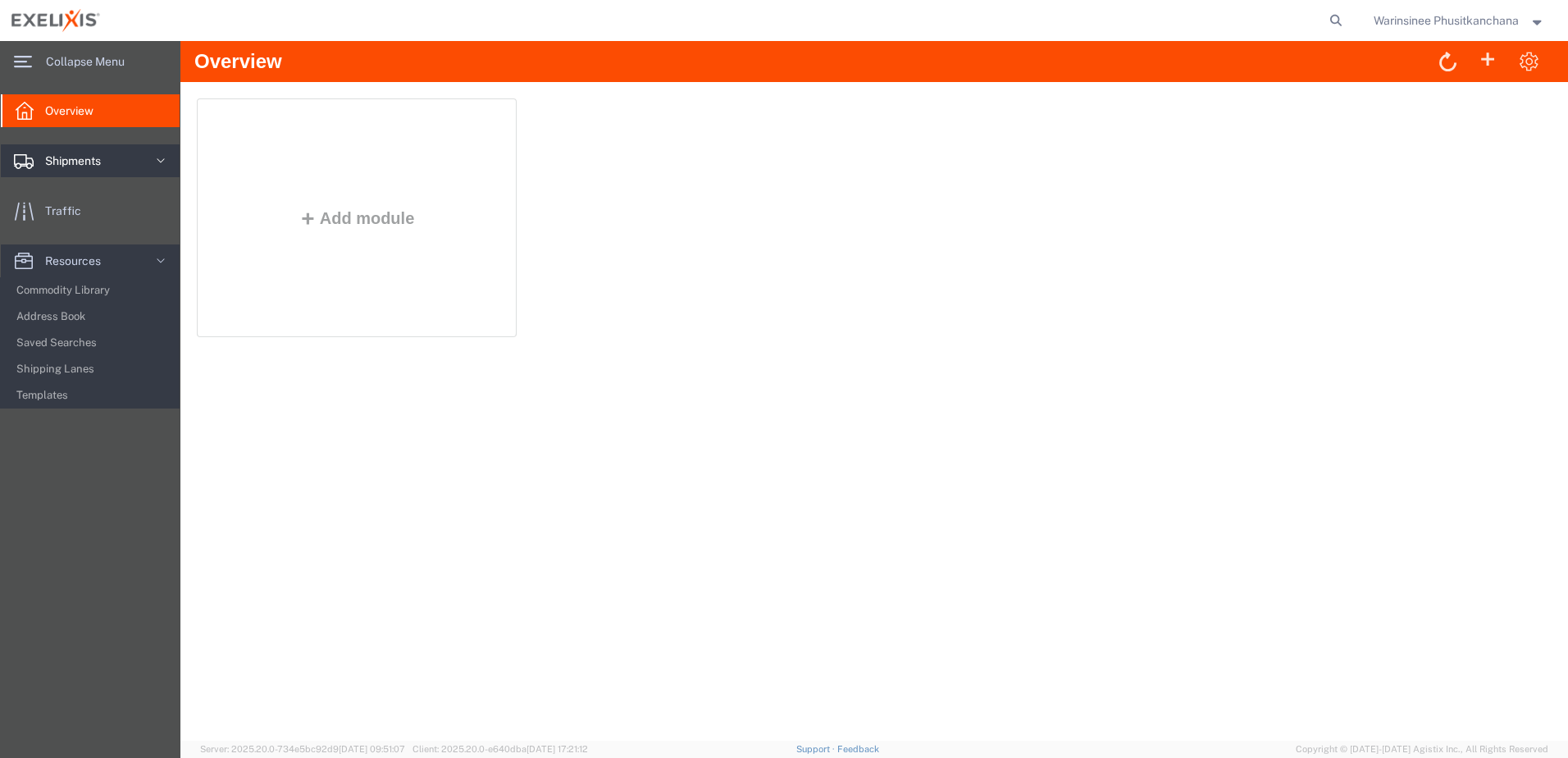
click at [140, 169] on link "Shipments" at bounding box center [90, 161] width 179 height 32
